Goal: Transaction & Acquisition: Download file/media

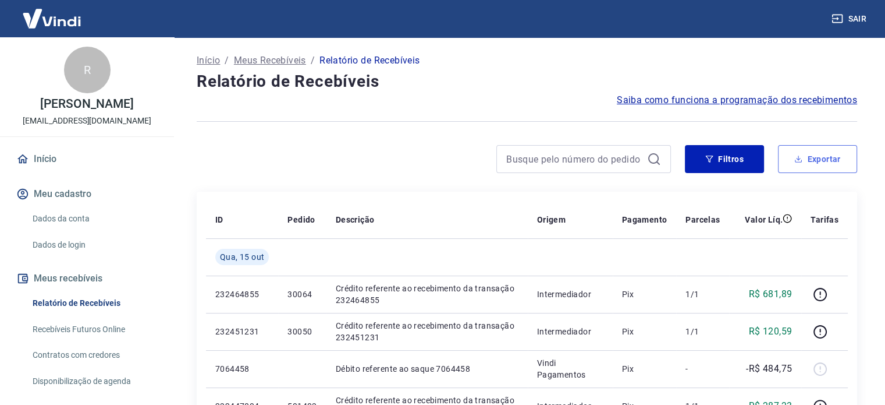
click at [829, 151] on button "Exportar" at bounding box center [817, 159] width 79 height 28
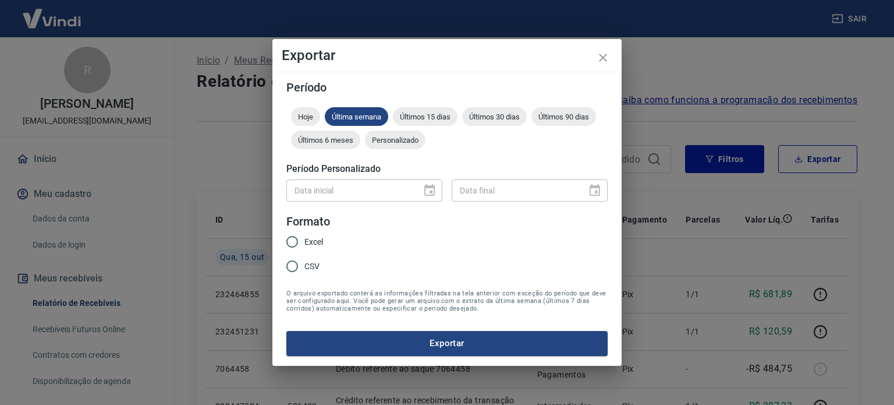
click at [588, 107] on div "Hoje Última semana Últimos 15 dias Últimos 30 dias Últimos 90 dias Últimos 6 me…" at bounding box center [446, 130] width 321 height 47
click at [579, 114] on span "Últimos 90 dias" at bounding box center [563, 116] width 65 height 9
click at [311, 244] on span "Excel" at bounding box center [313, 242] width 19 height 12
click at [304, 244] on input "Excel" at bounding box center [292, 241] width 24 height 24
radio input "true"
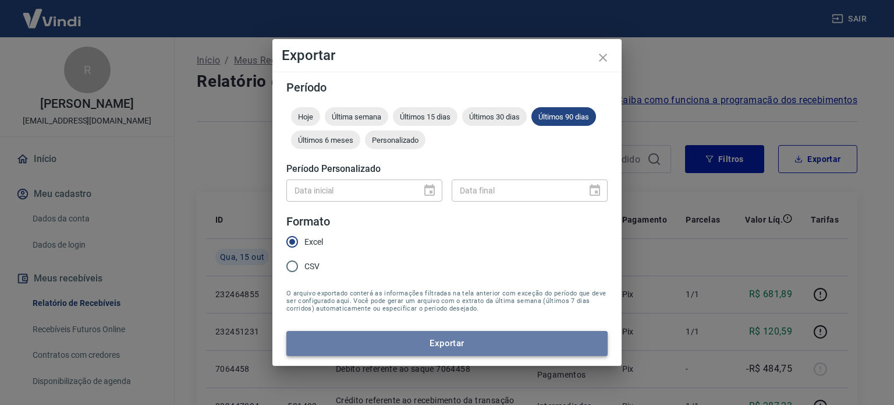
click at [453, 342] on button "Exportar" at bounding box center [446, 343] width 321 height 24
